Goal: Task Accomplishment & Management: Use online tool/utility

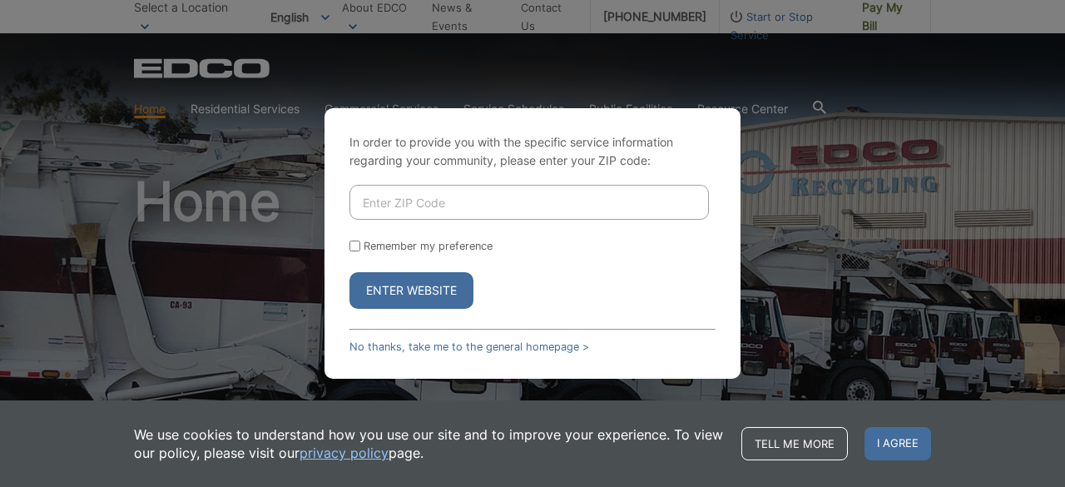
click at [421, 191] on input "Enter ZIP Code" at bounding box center [528, 202] width 359 height 35
type input "90275"
click at [349, 272] on button "Enter Website" at bounding box center [411, 290] width 124 height 37
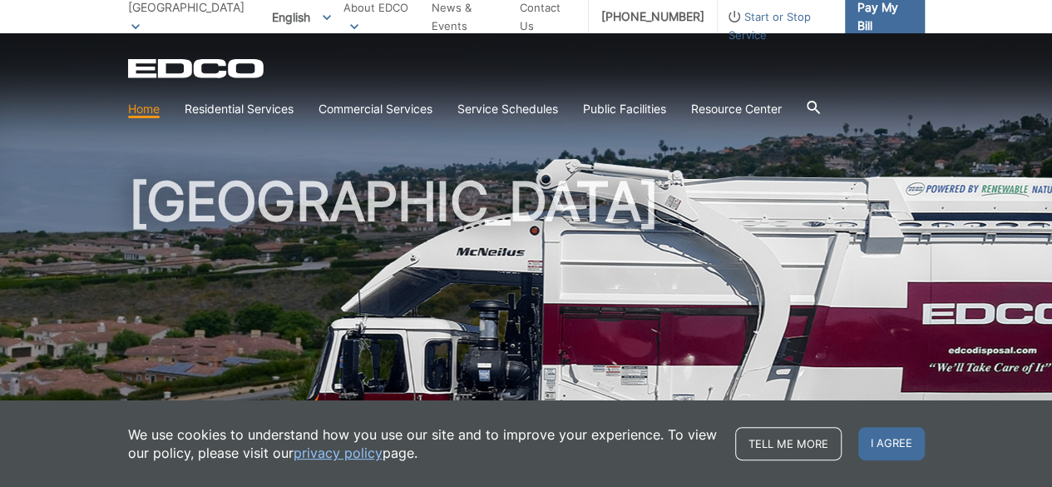
click at [872, 19] on span "Pay My Bill" at bounding box center [885, 16] width 54 height 37
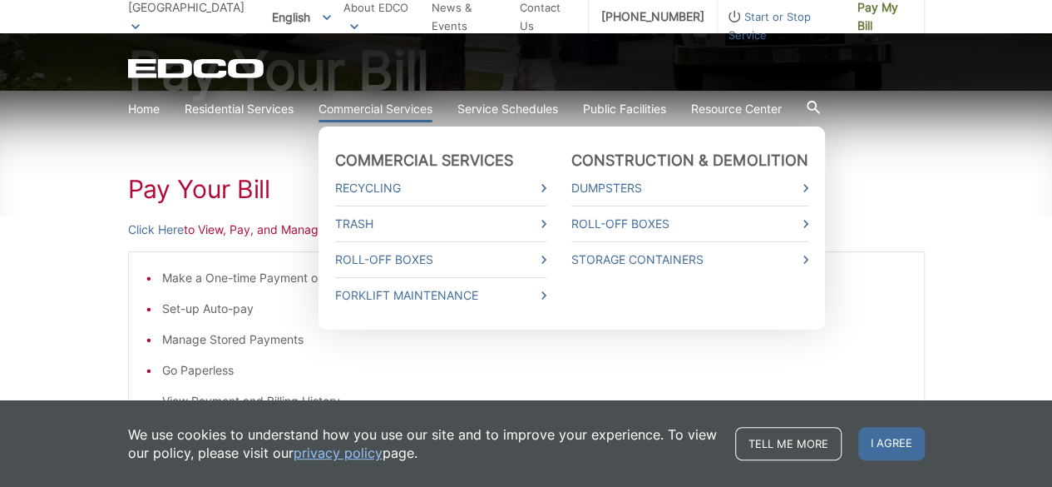
scroll to position [250, 0]
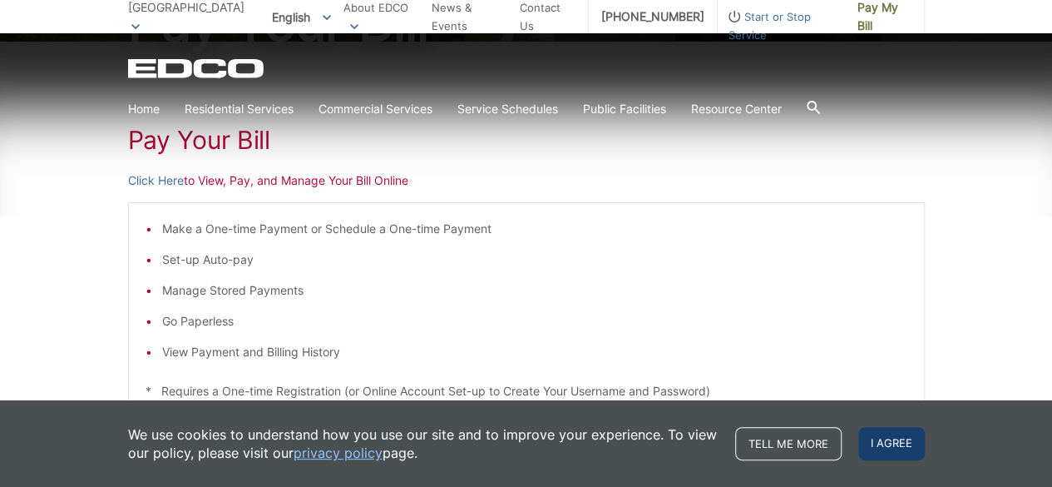
click at [894, 443] on span "I agree" at bounding box center [892, 443] width 67 height 33
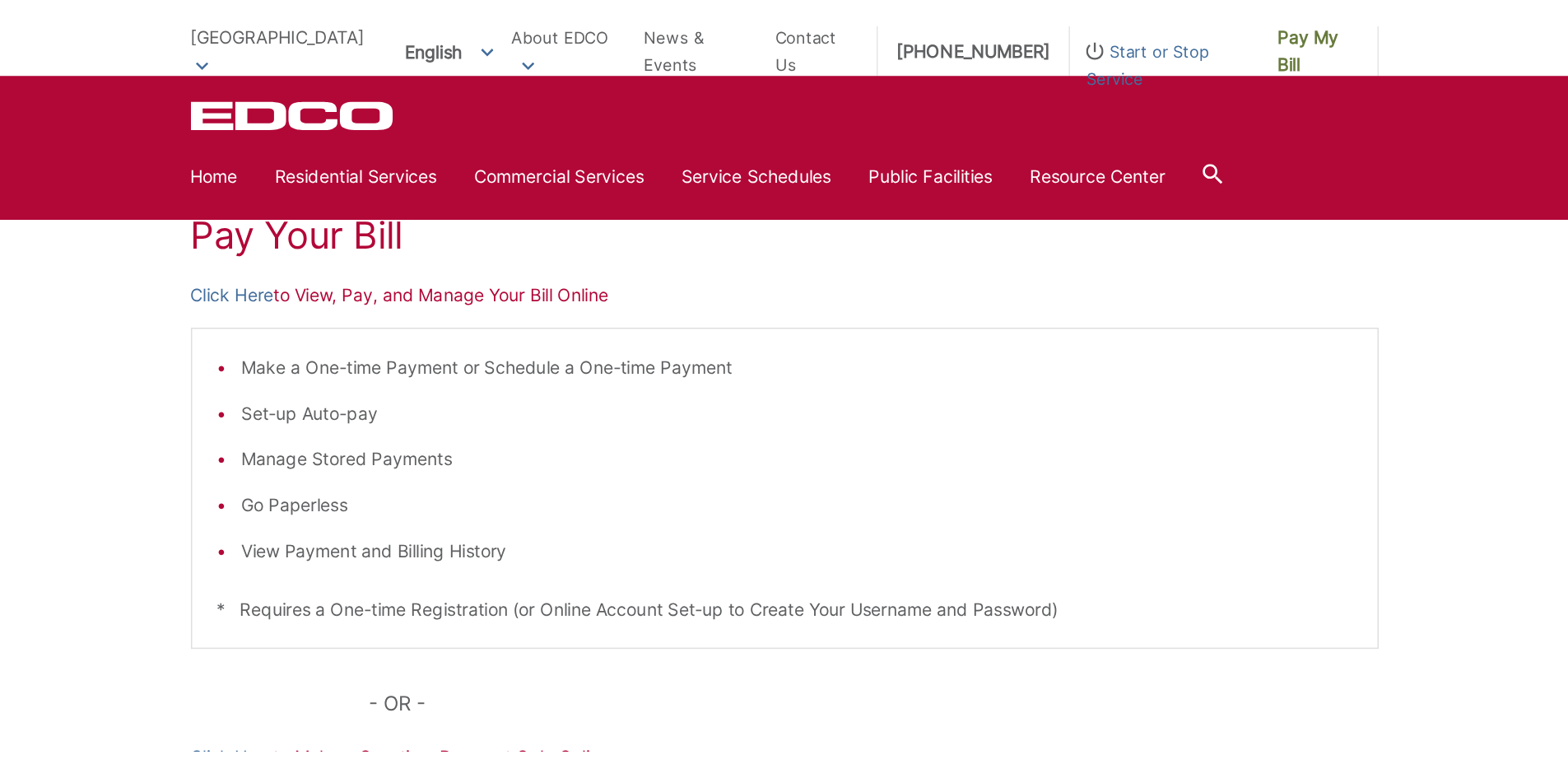
scroll to position [164, 0]
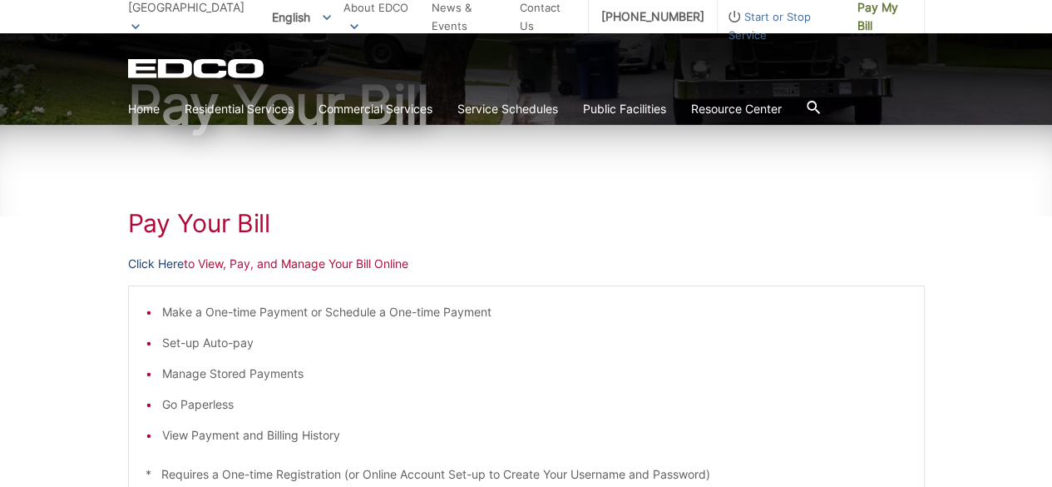
click at [174, 266] on link "Click Here" at bounding box center [156, 264] width 56 height 18
